Goal: Participate in discussion: Participate in discussion

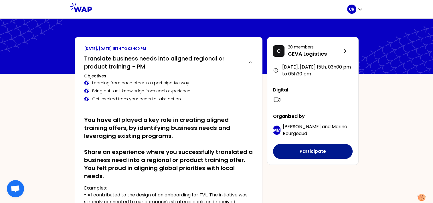
click at [303, 152] on button "Participate" at bounding box center [313, 151] width 80 height 15
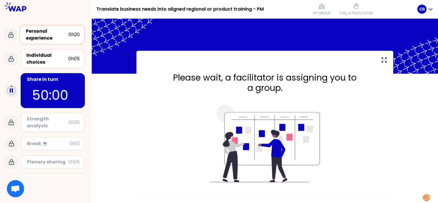
click at [38, 34] on div "Personal experience" at bounding box center [47, 35] width 43 height 14
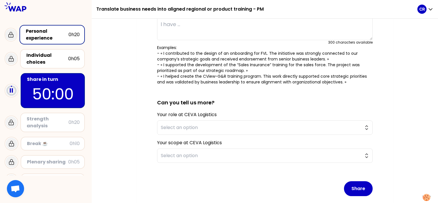
scroll to position [115, 0]
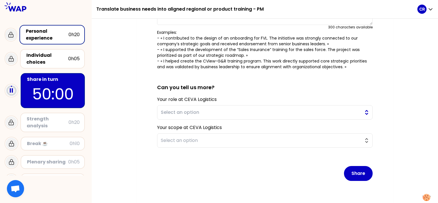
click at [365, 109] on button "Select an option" at bounding box center [264, 112] width 215 height 14
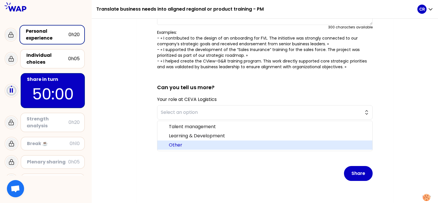
click at [234, 144] on span "Other" at bounding box center [268, 145] width 199 height 7
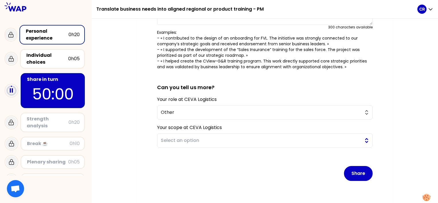
click at [366, 137] on button "Select an option" at bounding box center [264, 140] width 215 height 14
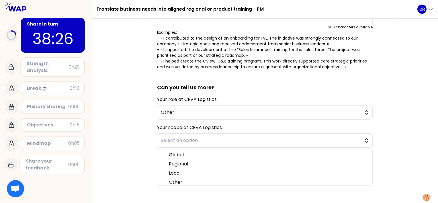
scroll to position [0, 0]
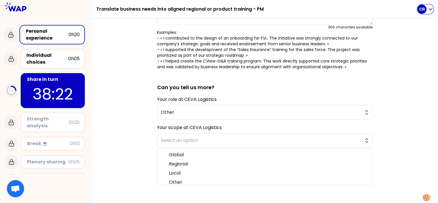
click at [431, 10] on icon "button" at bounding box center [430, 10] width 3 height 2
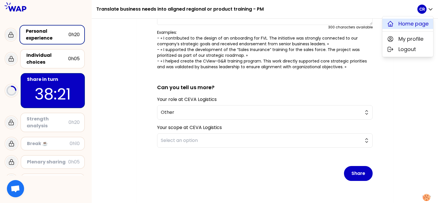
click at [409, 23] on span "Home page" at bounding box center [413, 24] width 30 height 8
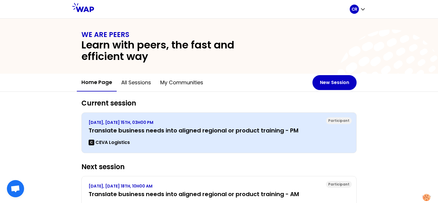
click at [109, 129] on h3 "Translate business needs into aligned regional or product training - PM" at bounding box center [219, 130] width 261 height 8
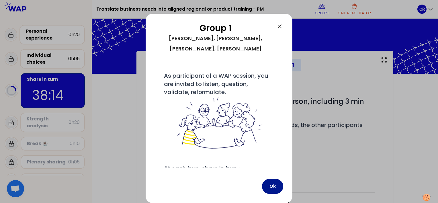
click at [273, 188] on button "Ok" at bounding box center [272, 186] width 21 height 15
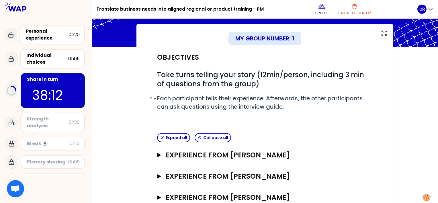
scroll to position [57, 0]
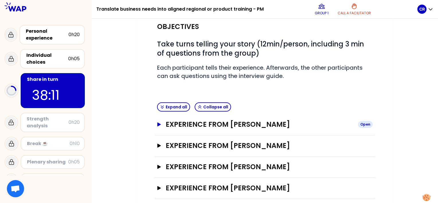
click at [183, 124] on h3 "Experience from [PERSON_NAME]" at bounding box center [260, 124] width 188 height 9
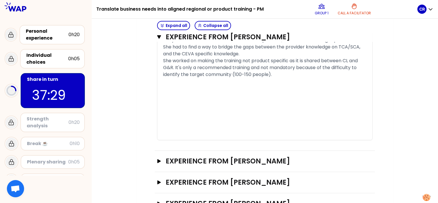
scroll to position [393, 0]
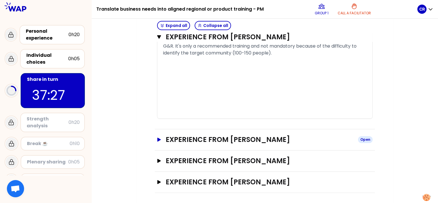
click at [161, 139] on button "Experience from [PERSON_NAME] Open" at bounding box center [264, 139] width 215 height 9
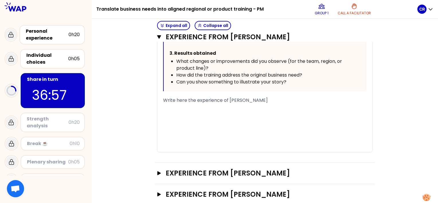
scroll to position [647, 0]
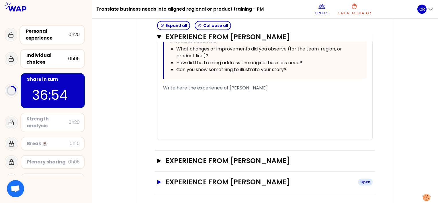
click at [160, 183] on button "Experience from [PERSON_NAME] Open" at bounding box center [264, 181] width 215 height 9
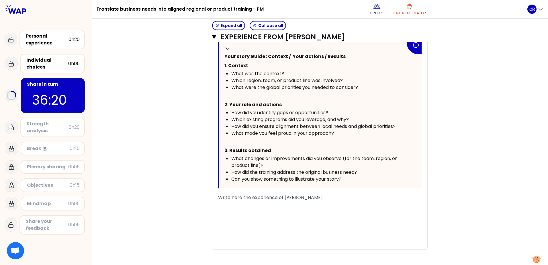
scroll to position [905, 0]
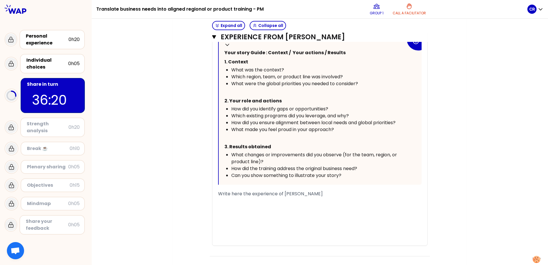
click at [218, 193] on span "Write here the experience of [PERSON_NAME]" at bounding box center [270, 193] width 105 height 7
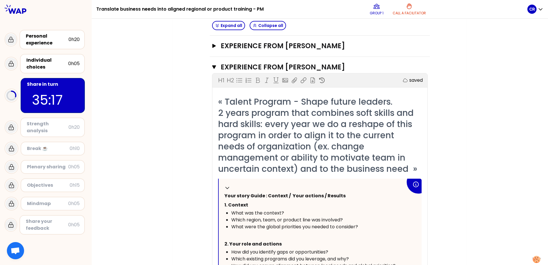
scroll to position [733, 0]
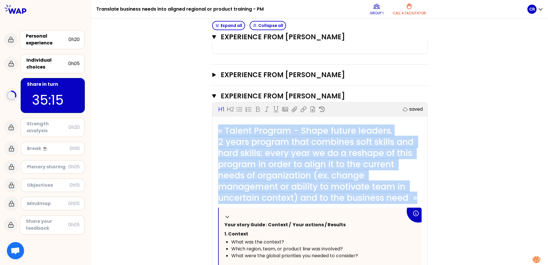
drag, startPoint x: 418, startPoint y: 196, endPoint x: 203, endPoint y: 129, distance: 224.9
copy span "« Talent Program - Shape future leaders. 2 years program that combines soft ski…"
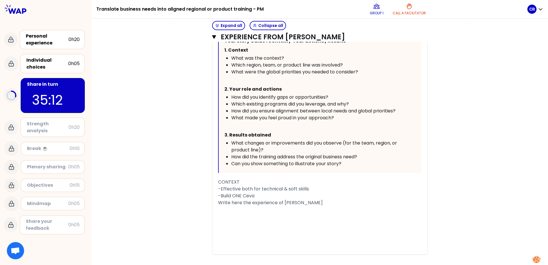
scroll to position [928, 0]
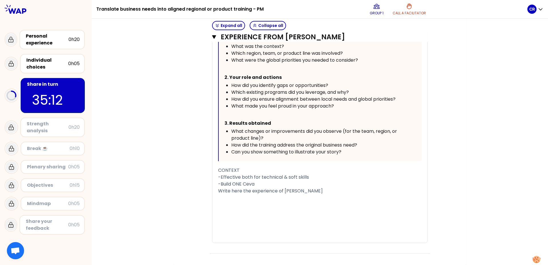
drag, startPoint x: 262, startPoint y: 184, endPoint x: 265, endPoint y: 183, distance: 3.1
click at [263, 184] on div "-Build ONE Ceva" at bounding box center [319, 183] width 203 height 7
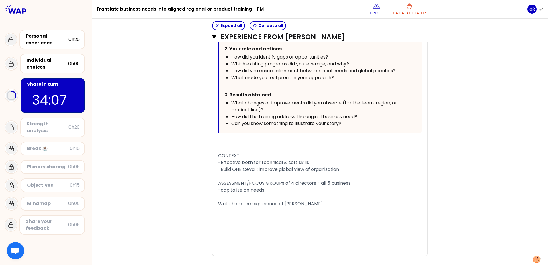
scroll to position [957, 0]
click at [231, 203] on div "﻿" at bounding box center [319, 210] width 203 height 7
drag, startPoint x: 217, startPoint y: 203, endPoint x: 316, endPoint y: 203, distance: 99.1
click at [316, 203] on span "Write here the experience of [PERSON_NAME]" at bounding box center [270, 203] width 105 height 7
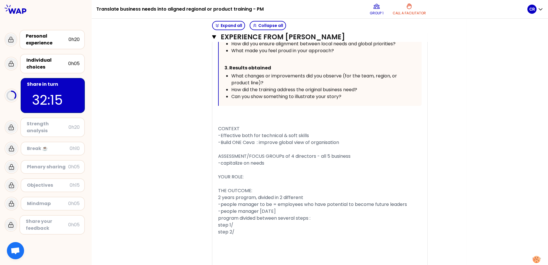
scroll to position [985, 0]
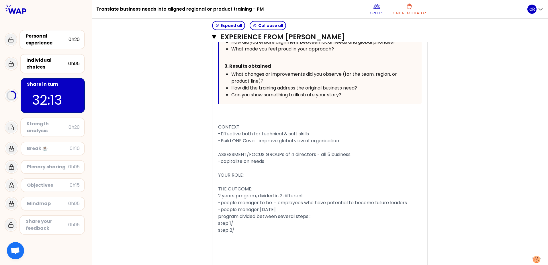
click at [256, 175] on div "YOUR ROLE:" at bounding box center [319, 175] width 203 height 7
drag, startPoint x: 234, startPoint y: 222, endPoint x: 343, endPoint y: 223, distance: 109.2
click at [343, 203] on div "step 1/ - change management was a transversal topic" at bounding box center [319, 223] width 203 height 7
click at [231, 203] on div "﻿" at bounding box center [319, 236] width 203 height 7
click at [247, 203] on div "step 2/" at bounding box center [319, 230] width 203 height 7
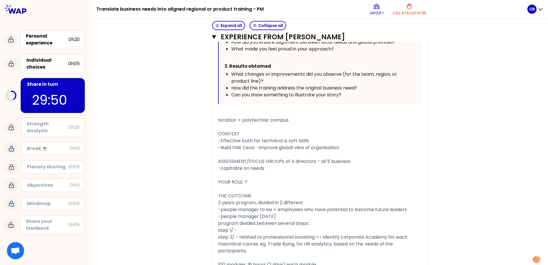
scroll to position [1009, 0]
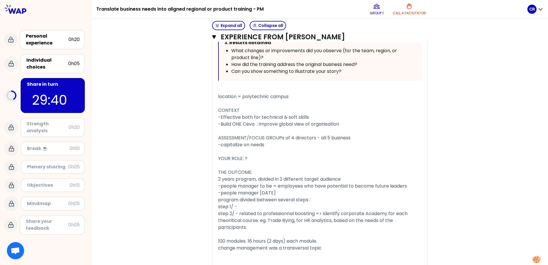
click at [276, 177] on span "2 years program, divided in 2 different target audience" at bounding box center [279, 179] width 123 height 7
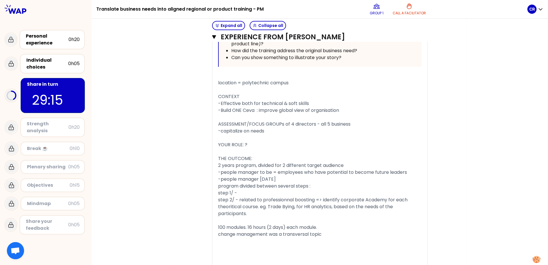
click at [248, 203] on div "﻿" at bounding box center [319, 247] width 203 height 7
click at [264, 203] on div "﻿" at bounding box center [319, 240] width 203 height 7
click at [253, 147] on div "YOUR ROLE: ?" at bounding box center [319, 144] width 203 height 7
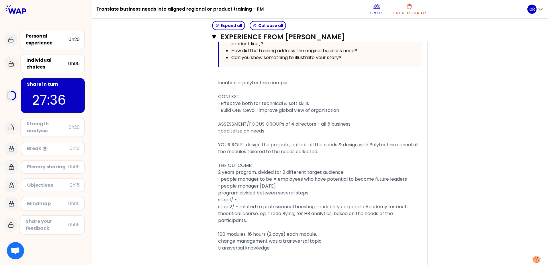
click at [258, 166] on div "THE OUTCOME:" at bounding box center [319, 165] width 203 height 7
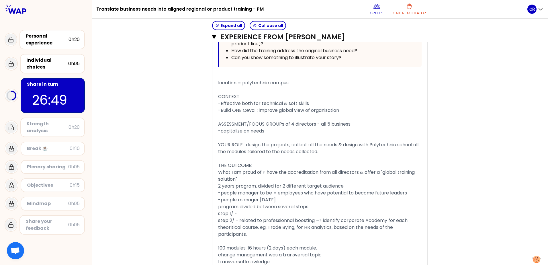
click at [248, 203] on div "step 1/ -" at bounding box center [319, 213] width 203 height 7
click at [259, 203] on span "step 2/ - related to professionnal boosting => identify corporate Academy for e…" at bounding box center [313, 227] width 191 height 20
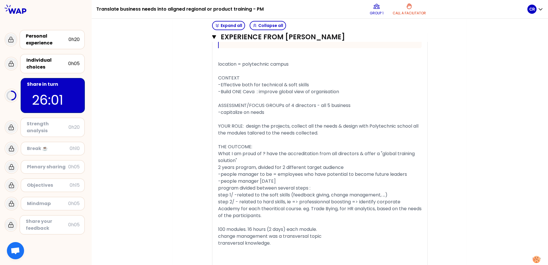
scroll to position [1051, 0]
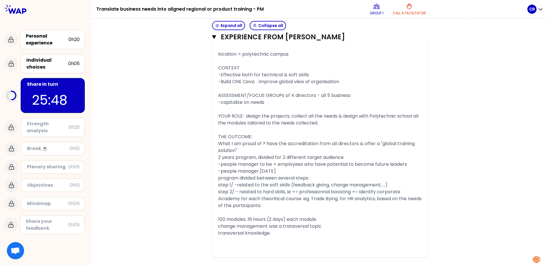
click at [233, 203] on div "﻿" at bounding box center [319, 239] width 203 height 7
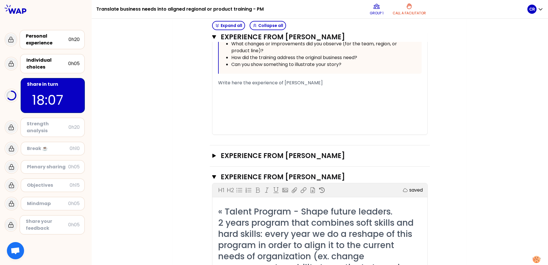
scroll to position [650, 0]
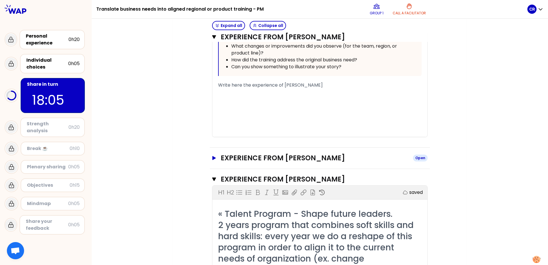
click at [213, 157] on icon "button" at bounding box center [213, 158] width 3 height 4
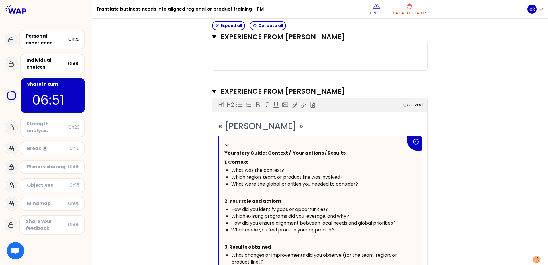
scroll to position [392, 0]
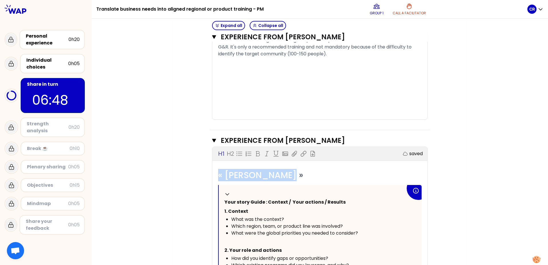
drag, startPoint x: 290, startPoint y: 177, endPoint x: 215, endPoint y: 172, distance: 75.0
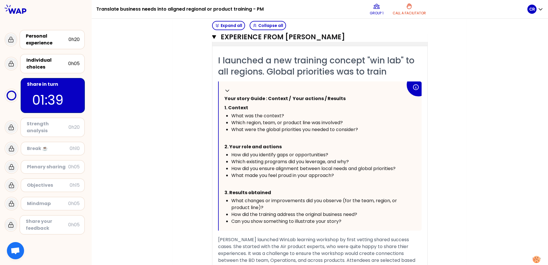
scroll to position [535, 0]
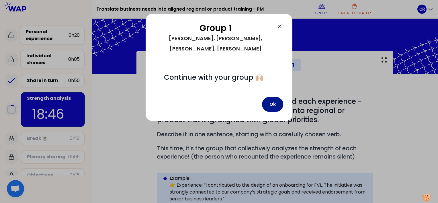
click at [272, 97] on button "Ok" at bounding box center [272, 104] width 21 height 15
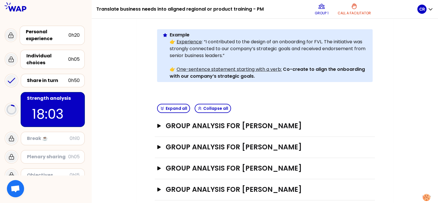
scroll to position [151, 0]
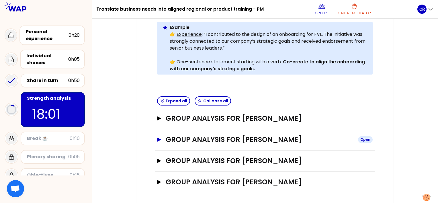
click at [160, 140] on icon "button" at bounding box center [159, 140] width 5 height 4
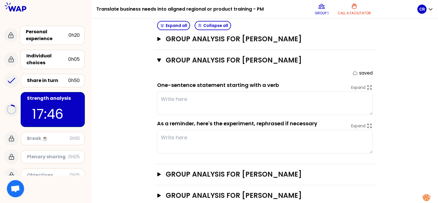
scroll to position [243, 0]
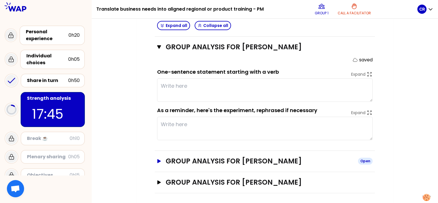
click at [159, 159] on icon "button" at bounding box center [158, 161] width 3 height 4
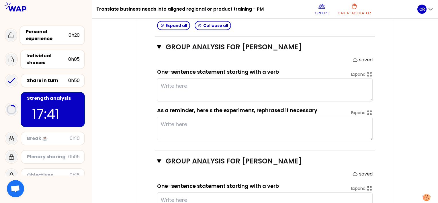
click at [213, 127] on textarea at bounding box center [264, 128] width 215 height 23
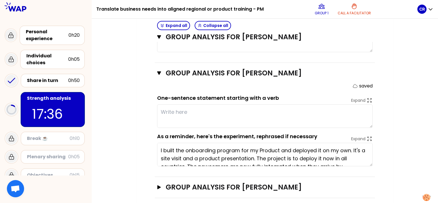
scroll to position [336, 0]
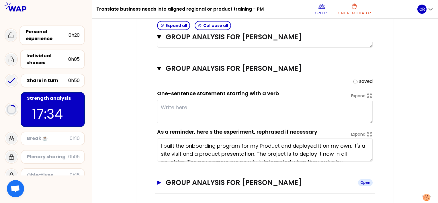
click at [158, 180] on icon "button" at bounding box center [158, 182] width 3 height 4
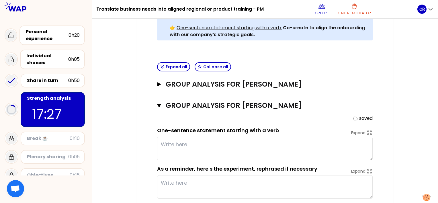
scroll to position [171, 0]
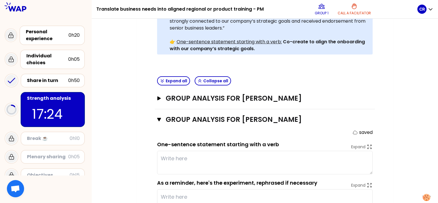
click at [176, 156] on textarea at bounding box center [264, 162] width 215 height 23
type textarea "Create a first-of-its-kind training concept"
click at [42, 58] on div "Individual choices" at bounding box center [47, 59] width 42 height 14
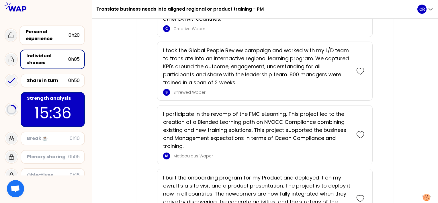
scroll to position [578, 0]
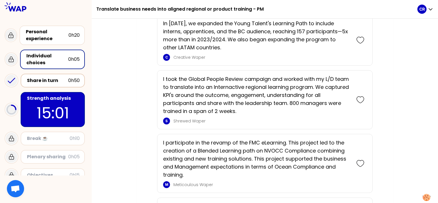
click at [40, 81] on div "Share in turn" at bounding box center [47, 80] width 41 height 7
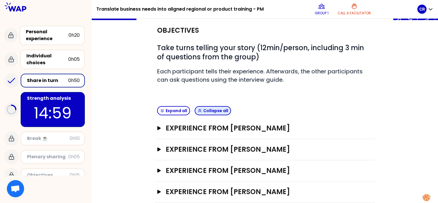
scroll to position [57, 0]
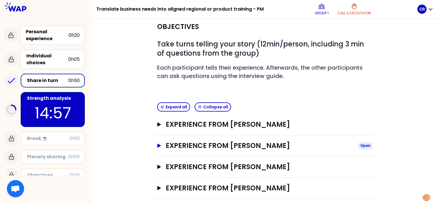
click at [176, 146] on h3 "Experience from [PERSON_NAME]" at bounding box center [260, 145] width 188 height 9
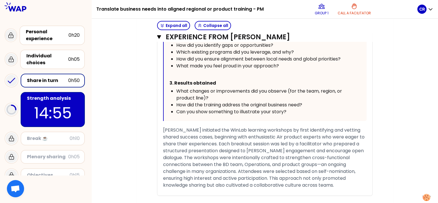
scroll to position [342, 0]
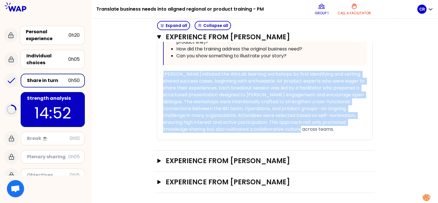
drag, startPoint x: 277, startPoint y: 131, endPoint x: 143, endPoint y: 73, distance: 146.0
copy span "[PERSON_NAME] initiated the WinLab learning workshops by first identifying and …"
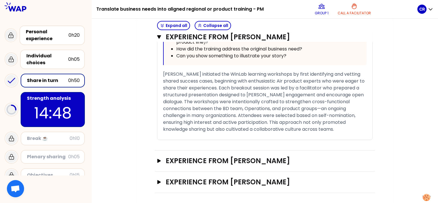
click at [54, 105] on p "14:48" at bounding box center [53, 113] width 54 height 22
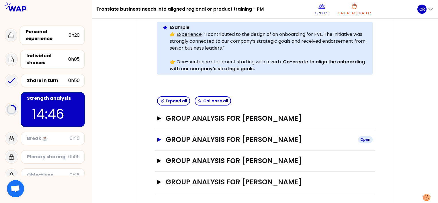
click at [159, 138] on icon "button" at bounding box center [158, 140] width 3 height 4
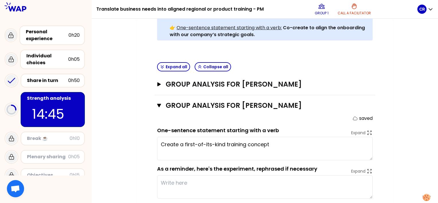
scroll to position [208, 0]
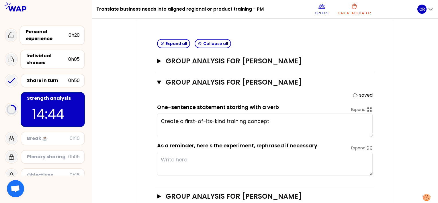
click at [195, 159] on textarea at bounding box center [264, 163] width 215 height 23
paste textarea "[PERSON_NAME] initiated the WinLab learning workshops by first identifying and …"
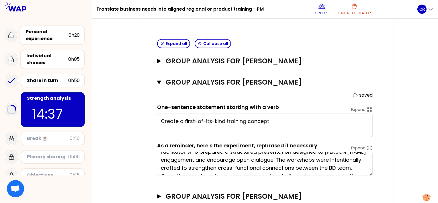
scroll to position [0, 0]
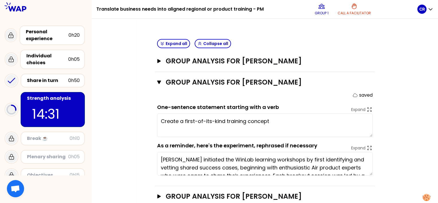
type textarea "[PERSON_NAME] initiated the WinLab learning workshops by first identifying and …"
click at [275, 122] on textarea "Create a first-of-its-kind training concept" at bounding box center [264, 124] width 215 height 23
drag, startPoint x: 227, startPoint y: 120, endPoint x: 268, endPoint y: 114, distance: 42.0
click at [268, 114] on textarea "Create a first-of-its-kind training concept" at bounding box center [264, 124] width 215 height 23
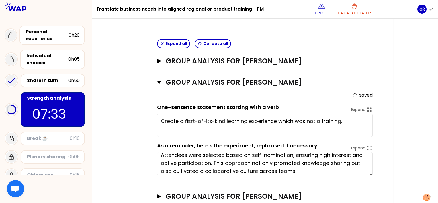
scroll to position [64, 0]
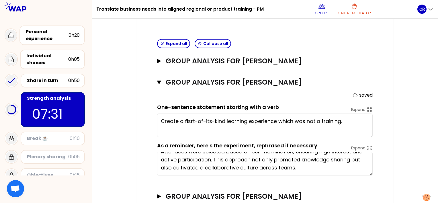
drag, startPoint x: 162, startPoint y: 158, endPoint x: 315, endPoint y: 186, distance: 155.5
click at [315, 186] on div "Objectives # As a group, identify the strength behind each experience - that he…" at bounding box center [265, 47] width 220 height 363
drag, startPoint x: 346, startPoint y: 121, endPoint x: 115, endPoint y: 106, distance: 231.7
click at [115, 106] on div "My group number: 1 Objectives # As a group, identify the strength behind each e…" at bounding box center [265, 41] width 346 height 397
type textarea "Create a first-of-its-kind learning experience using collective intelligence, w…"
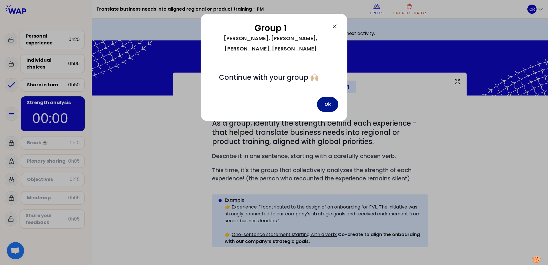
click at [329, 97] on button "Ok" at bounding box center [327, 104] width 21 height 15
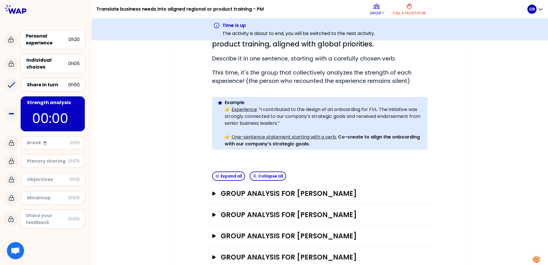
scroll to position [112, 0]
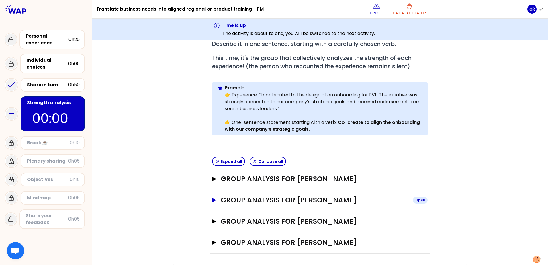
click at [212, 199] on icon "button" at bounding box center [213, 200] width 3 height 4
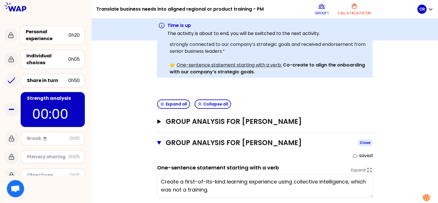
scroll to position [198, 0]
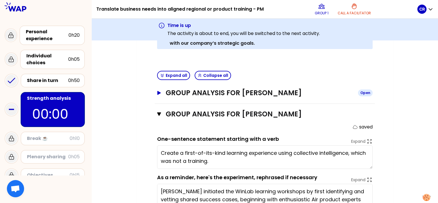
click at [157, 94] on button "Group analysis for Susan Reddish Open" at bounding box center [264, 92] width 215 height 9
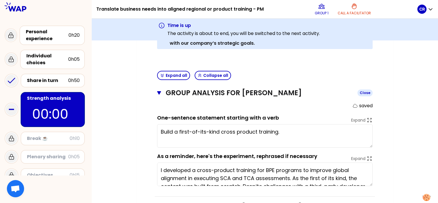
click at [157, 94] on button "Group analysis for Susan Reddish Close" at bounding box center [264, 92] width 215 height 9
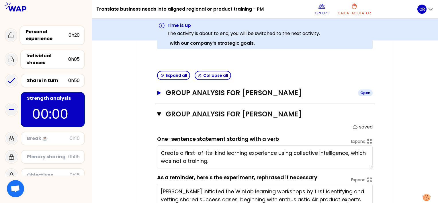
click at [159, 93] on icon "button" at bounding box center [159, 93] width 5 height 4
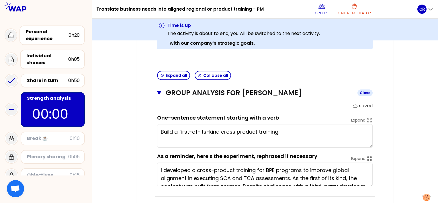
click at [160, 92] on icon "button" at bounding box center [159, 92] width 4 height 3
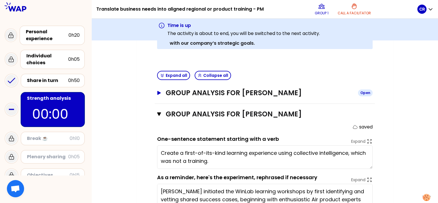
click at [159, 91] on icon "button" at bounding box center [158, 93] width 3 height 4
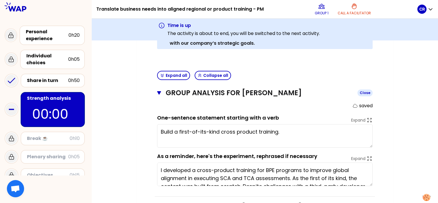
click at [158, 93] on icon "button" at bounding box center [159, 93] width 4 height 5
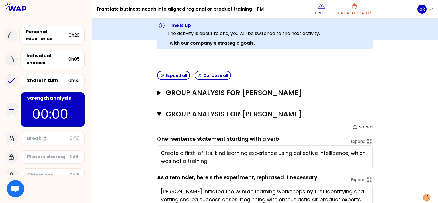
click at [46, 158] on div "Plenary sharing" at bounding box center [47, 156] width 41 height 7
click at [56, 156] on div "Plenary sharing" at bounding box center [47, 156] width 41 height 7
click at [36, 136] on div "Break ☕️" at bounding box center [48, 138] width 43 height 7
click at [14, 136] on icon at bounding box center [11, 138] width 7 height 7
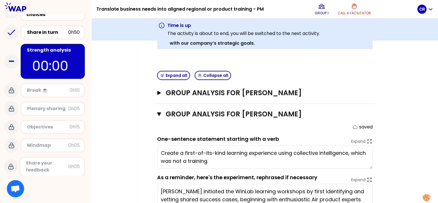
scroll to position [50, 0]
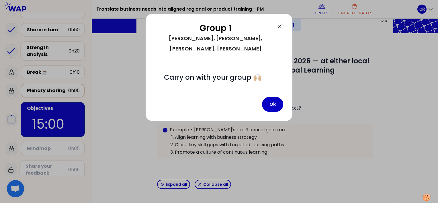
scroll to position [123, 0]
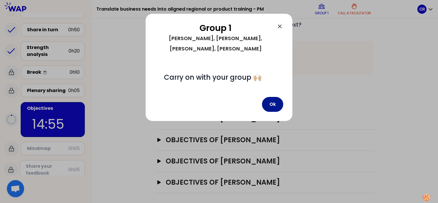
click at [273, 97] on button "Ok" at bounding box center [272, 104] width 21 height 15
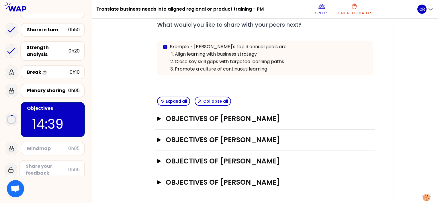
click at [38, 115] on p "14:39" at bounding box center [52, 124] width 41 height 20
click at [159, 141] on button "Objectives of Carine REYE Open" at bounding box center [264, 139] width 215 height 9
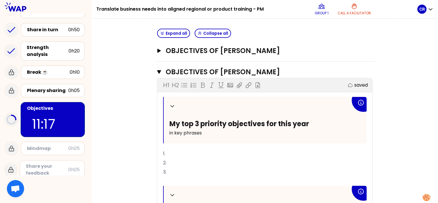
scroll to position [209, 0]
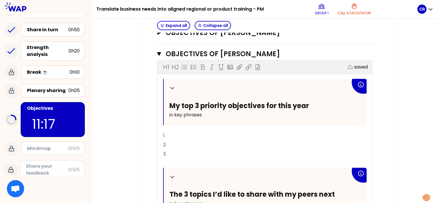
click at [178, 133] on p "1." at bounding box center [264, 135] width 203 height 9
click at [167, 133] on span "1. Product & sector knowledge" at bounding box center [197, 135] width 68 height 7
click at [248, 134] on p "1. Boost product & sector knowledge" at bounding box center [264, 135] width 203 height 9
drag, startPoint x: 250, startPoint y: 133, endPoint x: 268, endPoint y: 115, distance: 25.1
click at [251, 133] on span "1. Boost product & sector knowledge _ develop" at bounding box center [216, 135] width 107 height 7
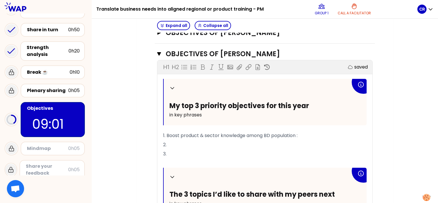
drag, startPoint x: 300, startPoint y: 133, endPoint x: 421, endPoint y: 133, distance: 120.9
click at [297, 133] on span "1. Boost product & sector knowledge among BD population :" at bounding box center [230, 135] width 134 height 7
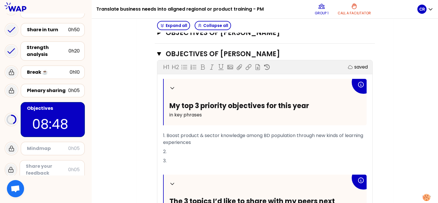
click at [202, 151] on p "2." at bounding box center [264, 151] width 203 height 9
click at [184, 160] on p "3." at bounding box center [264, 160] width 203 height 9
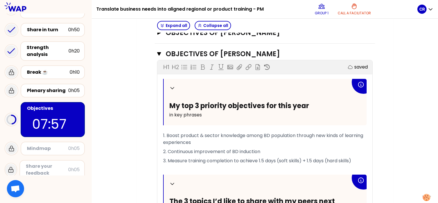
click at [251, 158] on span "3. Measure training completion to achieve 1.5 days (soft skills) + 1.5 days (ha…" at bounding box center [257, 160] width 188 height 7
click at [358, 159] on p "3. Measure training completion to surpass 1.5 days (soft skills) + 1.5 days (ha…" at bounding box center [264, 160] width 203 height 9
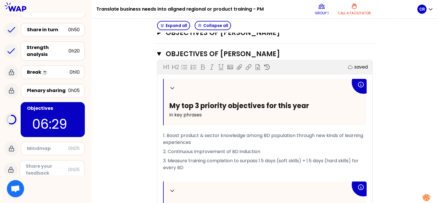
click at [335, 132] on span "1. Boost product & sector knowledge among BD population through new kinds of le…" at bounding box center [263, 138] width 201 height 13
click at [231, 141] on p "1. Boost product & sector knowledge among BD population through innovative conc…" at bounding box center [264, 139] width 203 height 16
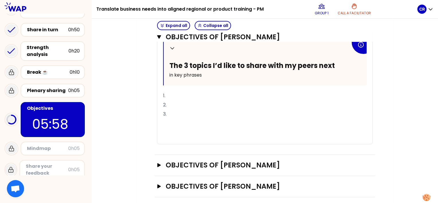
scroll to position [353, 0]
